Goal: Download file/media

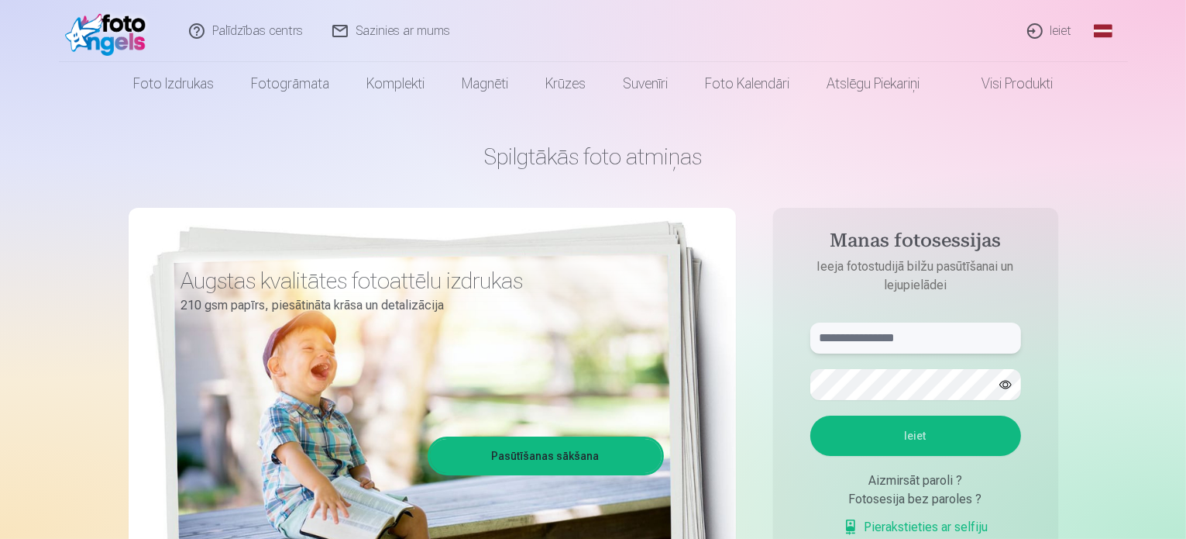
click at [849, 340] on input "text" at bounding box center [916, 337] width 211 height 31
type input "**********"
click at [811, 415] on button "Ieiet" at bounding box center [916, 435] width 211 height 40
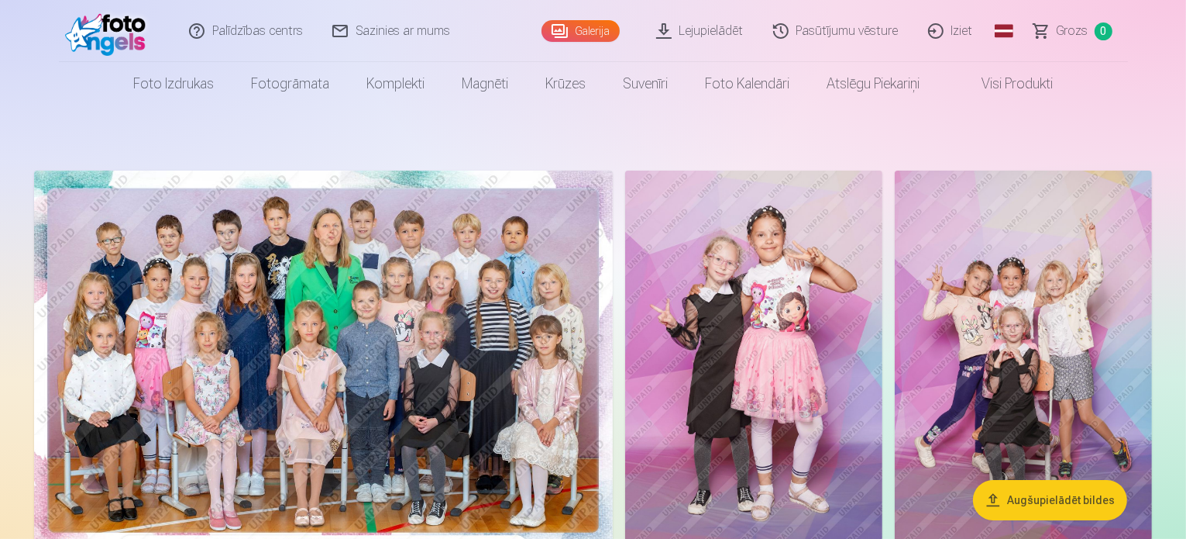
click at [738, 36] on link "Lejupielādēt" at bounding box center [700, 31] width 117 height 62
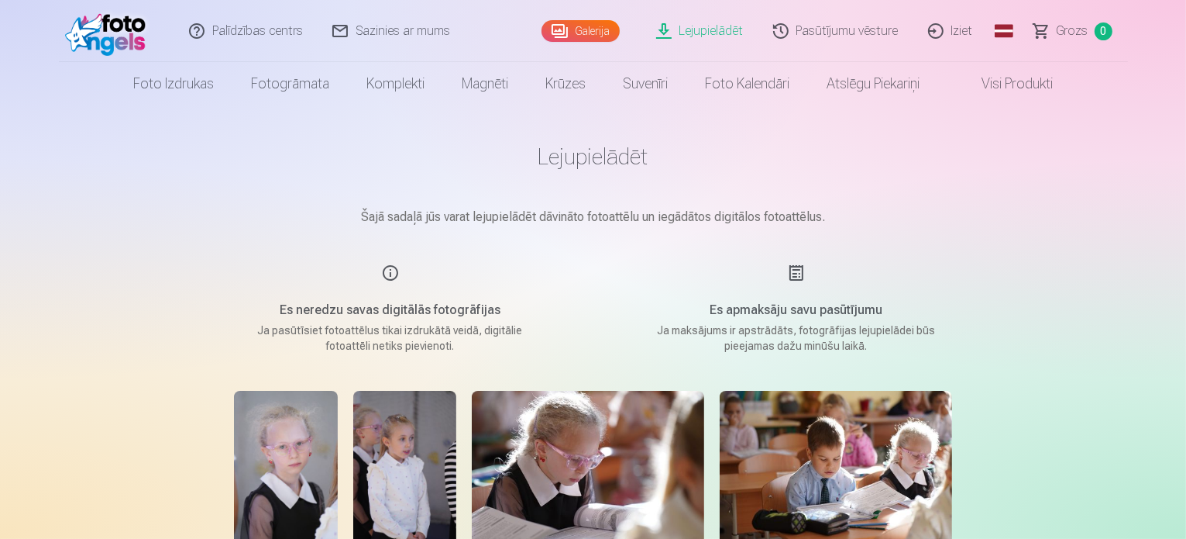
click at [1003, 30] on link "Global" at bounding box center [1004, 31] width 31 height 62
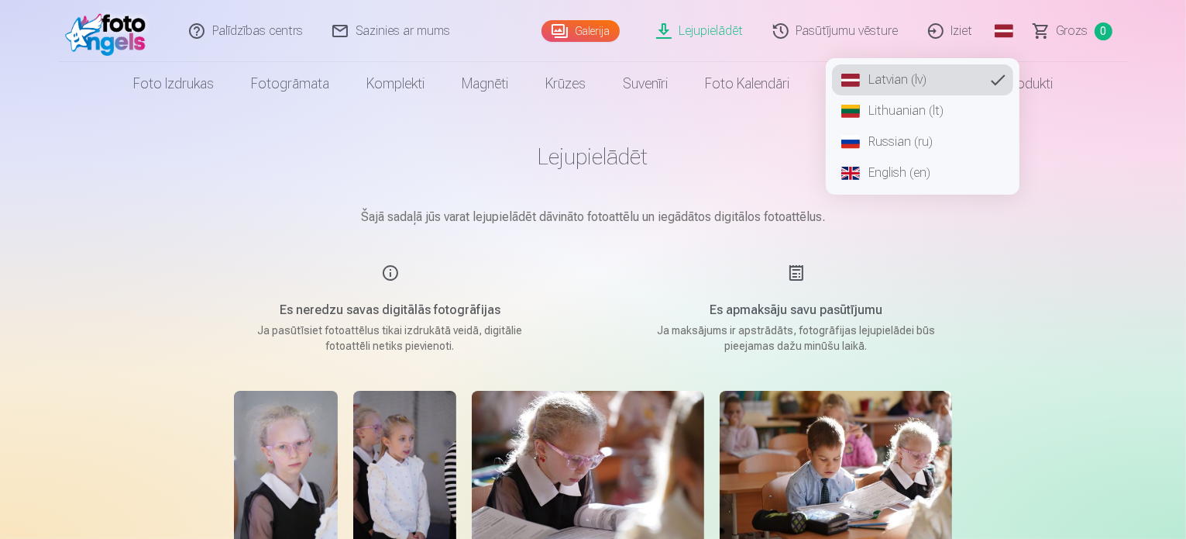
click at [901, 142] on link "Russian (ru)" at bounding box center [922, 141] width 181 height 31
